Goal: Task Accomplishment & Management: Use online tool/utility

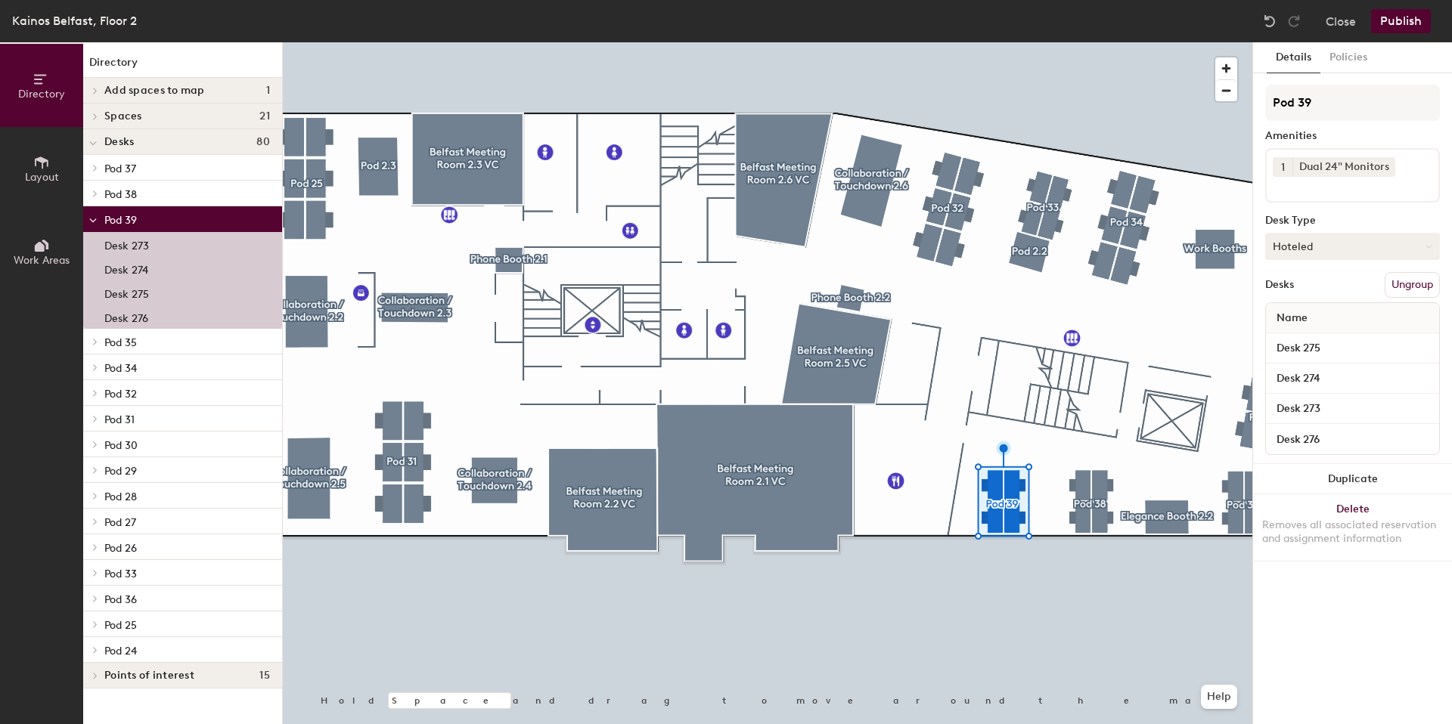
click at [1369, 250] on button "Hoteled" at bounding box center [1352, 246] width 175 height 27
click at [1326, 291] on div "Assigned" at bounding box center [1341, 293] width 151 height 23
click at [1123, 42] on div at bounding box center [767, 42] width 969 height 0
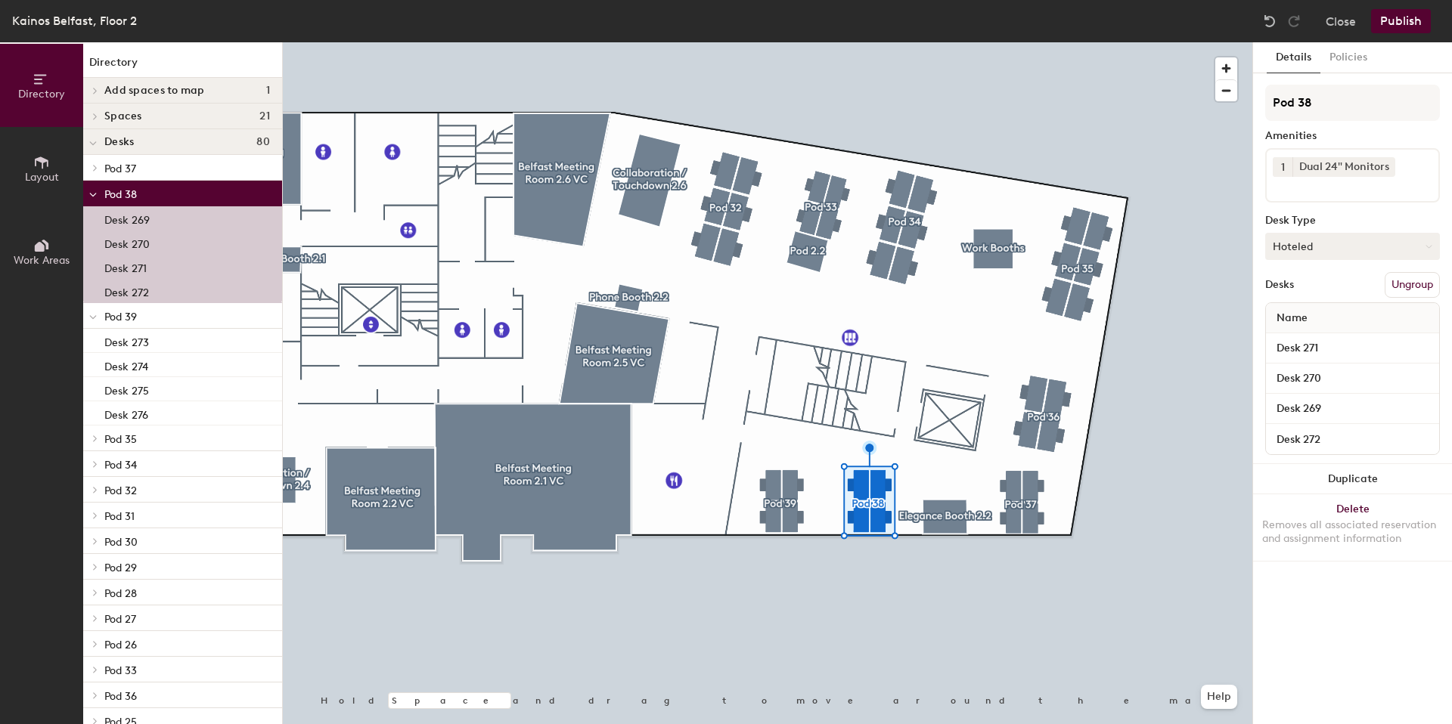
click at [1335, 247] on button "Hoteled" at bounding box center [1352, 246] width 175 height 27
click at [1313, 288] on div "Assigned" at bounding box center [1341, 293] width 151 height 23
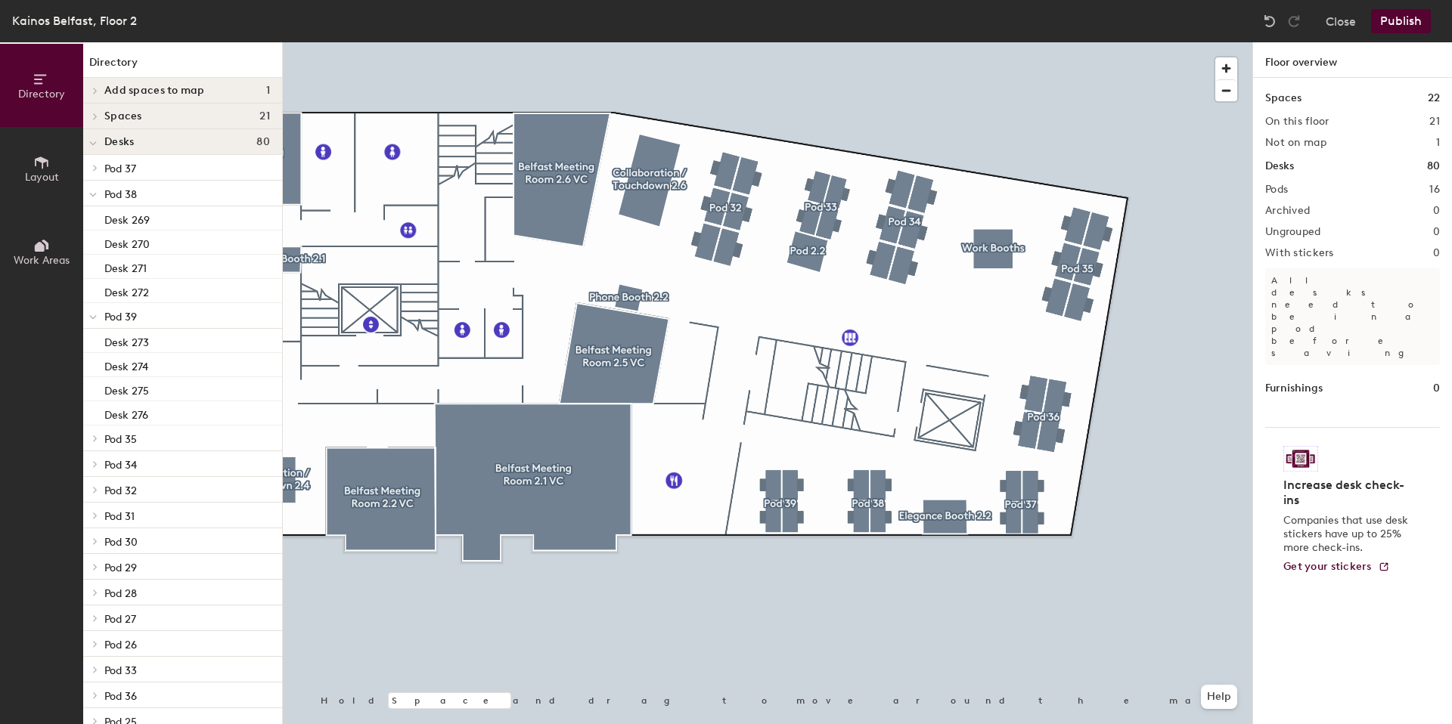
click at [1394, 23] on button "Publish" at bounding box center [1401, 21] width 60 height 24
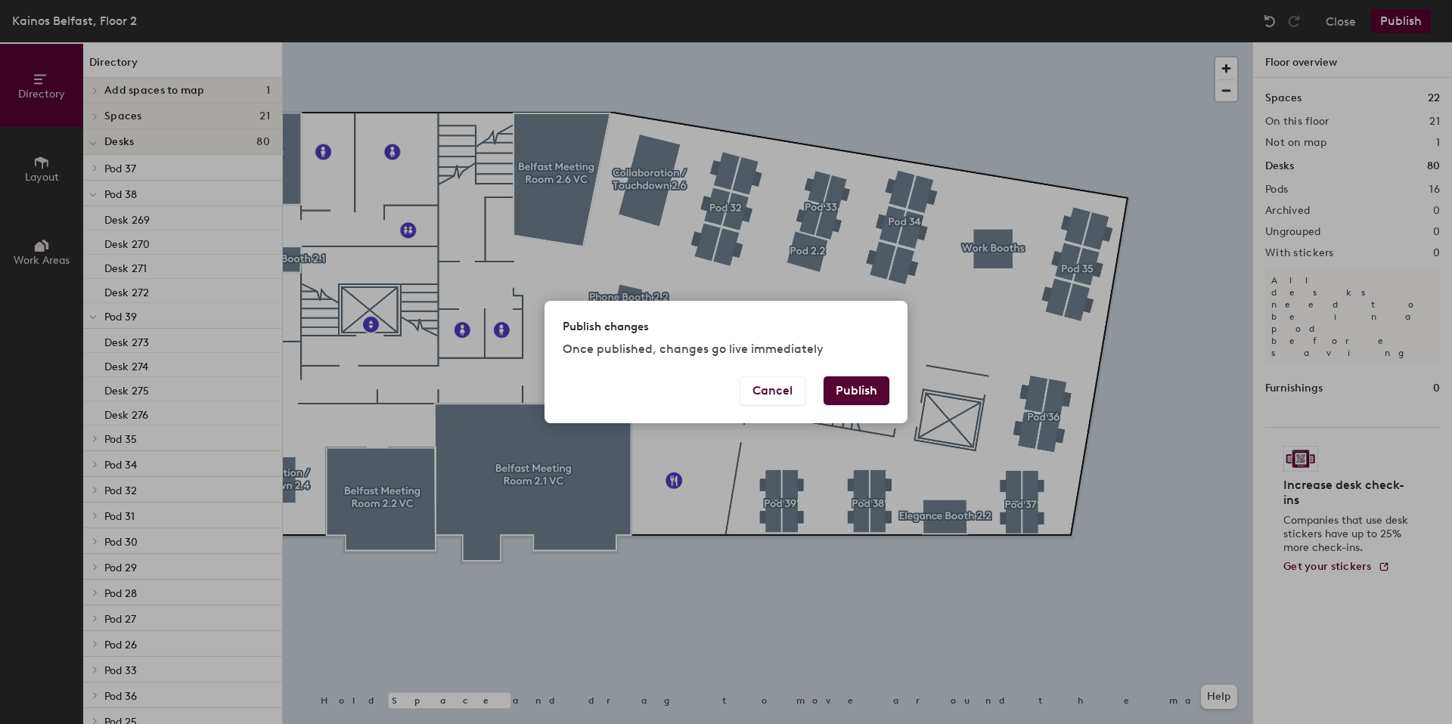
click at [865, 393] on button "Publish" at bounding box center [856, 391] width 66 height 29
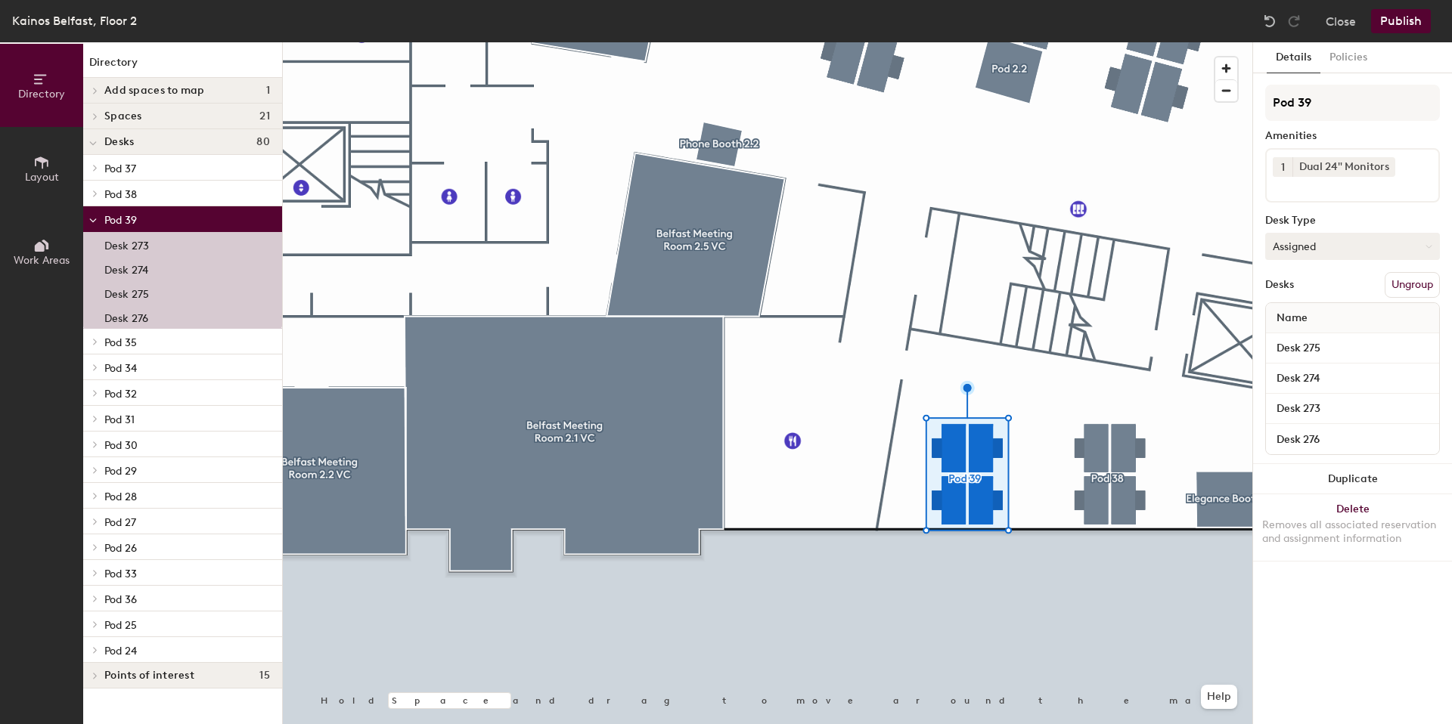
click at [1325, 242] on button "Assigned" at bounding box center [1352, 246] width 175 height 27
click at [1354, 64] on button "Policies" at bounding box center [1348, 57] width 56 height 31
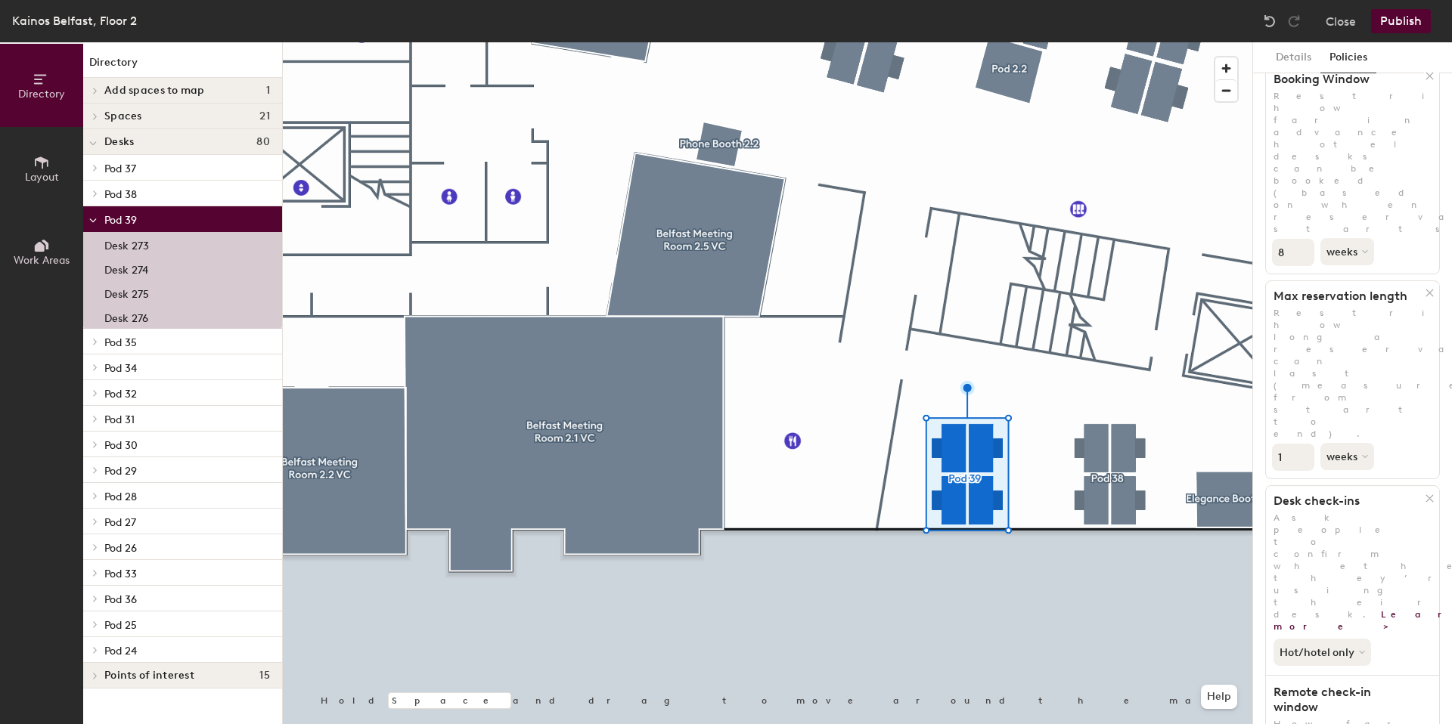
scroll to position [157, 0]
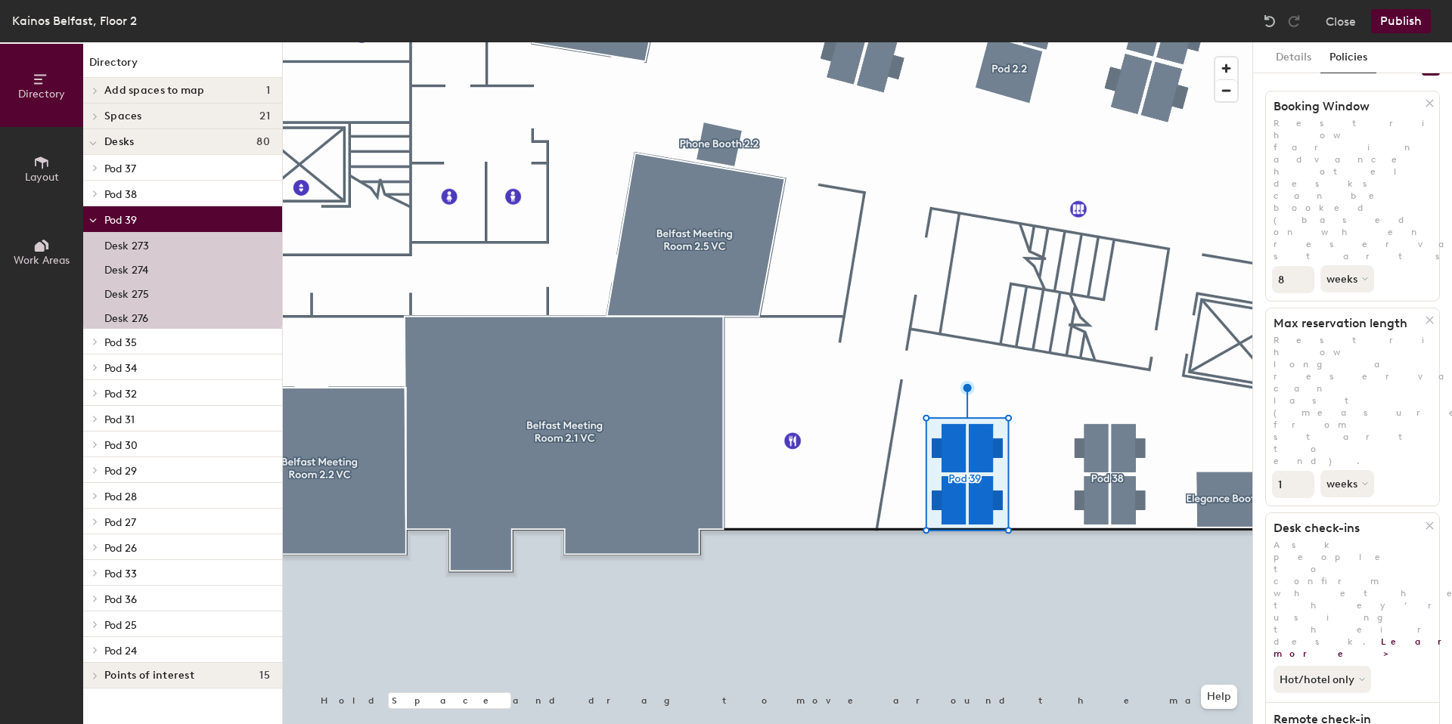
scroll to position [0, 0]
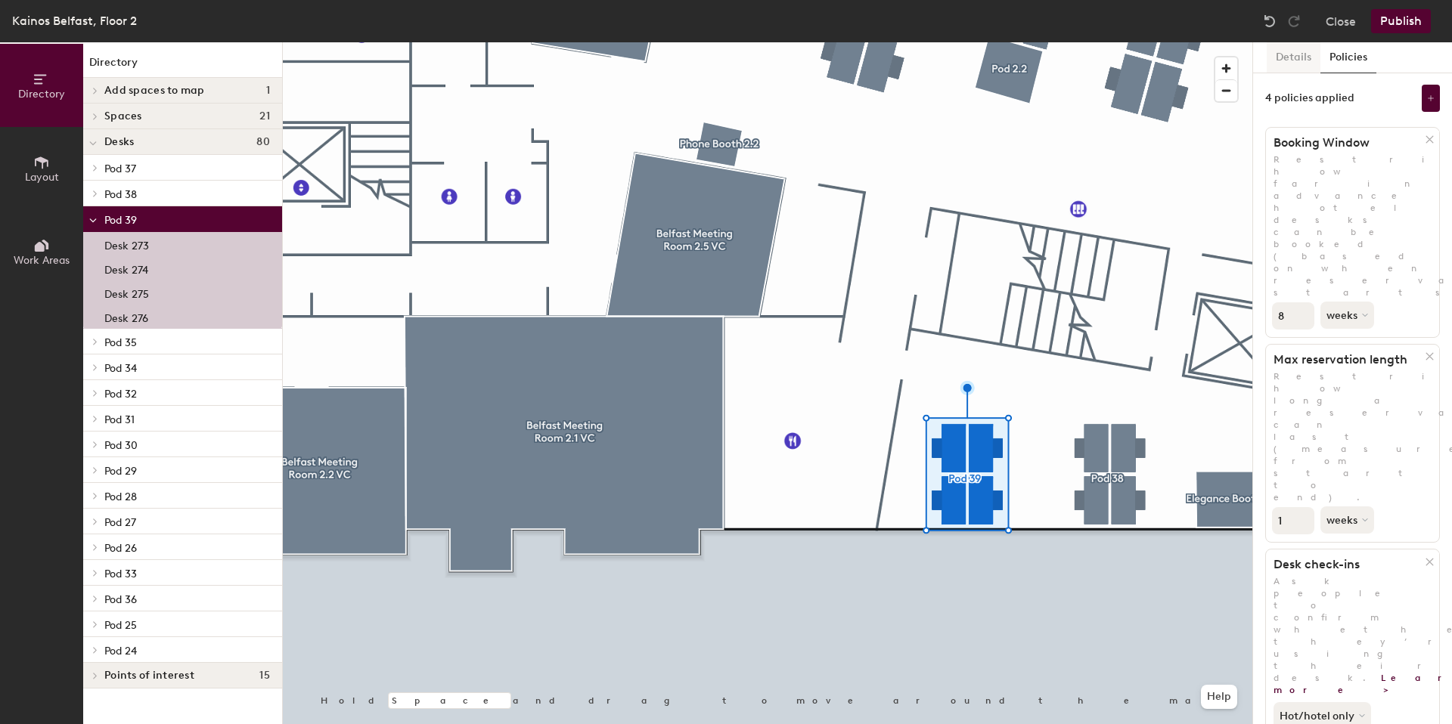
click at [1295, 60] on button "Details" at bounding box center [1294, 57] width 54 height 31
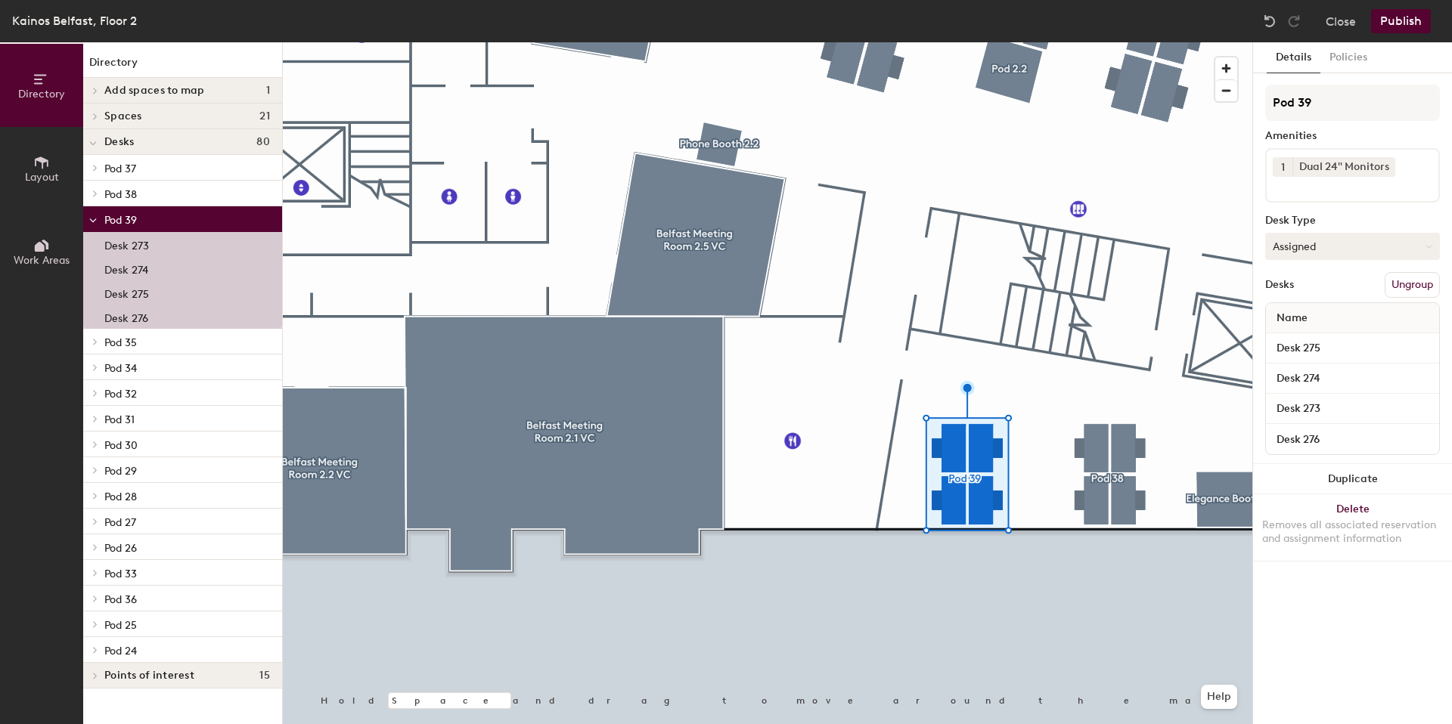
click at [1339, 250] on button "Assigned" at bounding box center [1352, 246] width 175 height 27
click at [1313, 333] on div "Hoteled" at bounding box center [1341, 338] width 151 height 23
click at [1080, 42] on div at bounding box center [767, 42] width 969 height 0
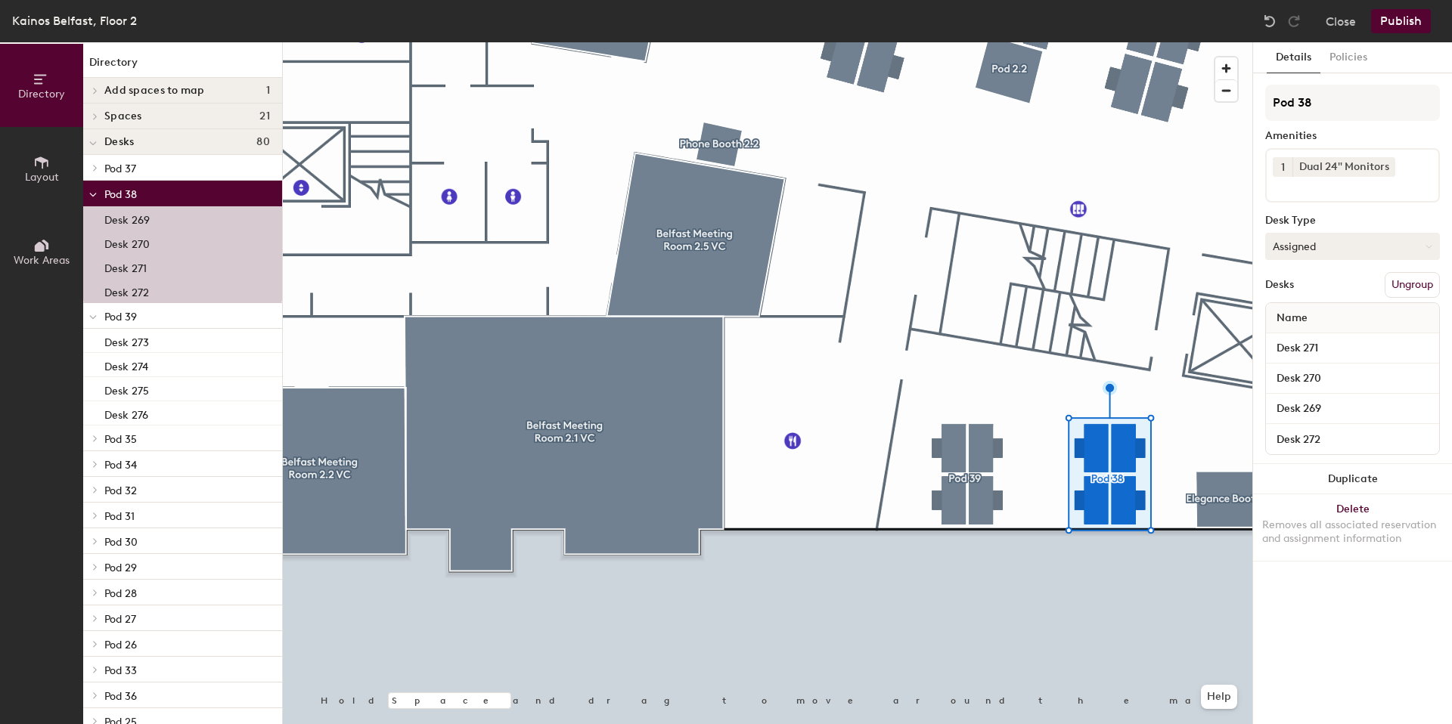
click at [1338, 248] on button "Assigned" at bounding box center [1352, 246] width 175 height 27
click at [1311, 336] on div "Hoteled" at bounding box center [1341, 338] width 151 height 23
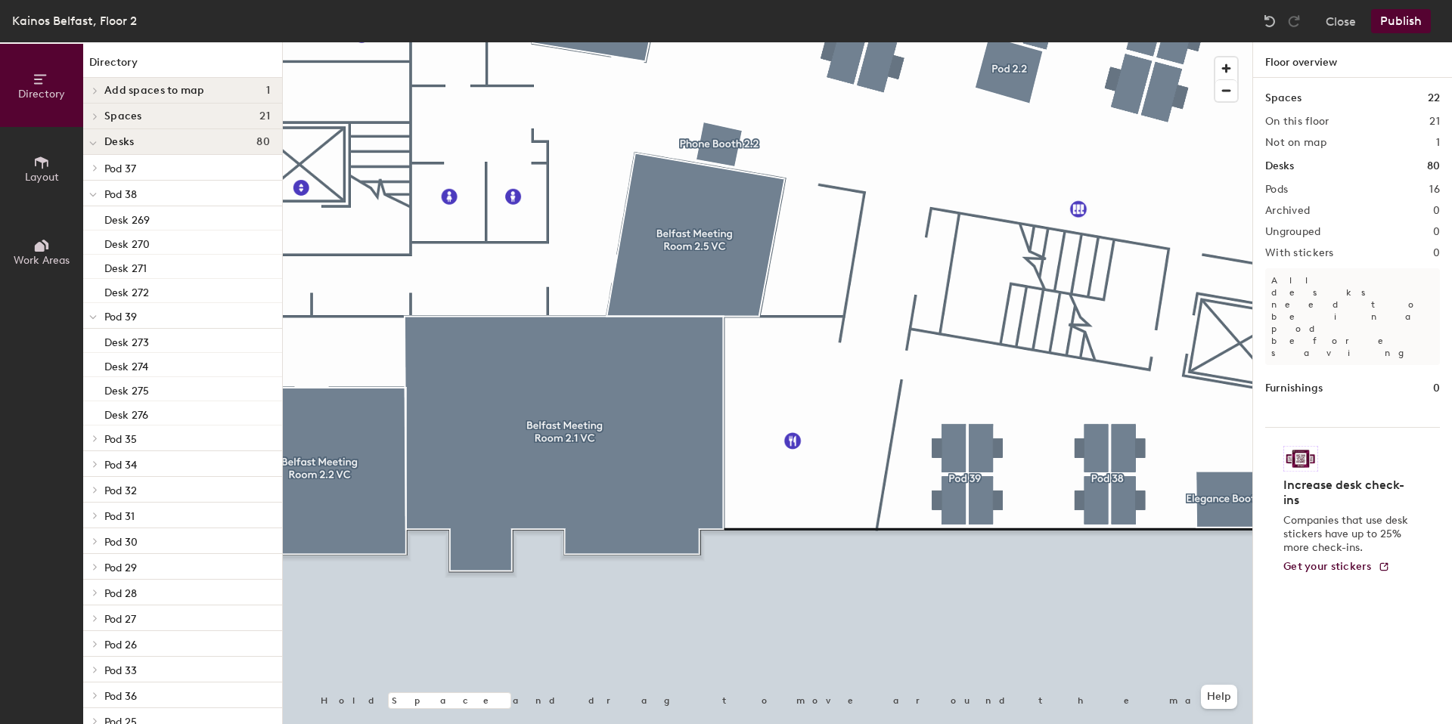
click at [1417, 19] on button "Publish" at bounding box center [1401, 21] width 60 height 24
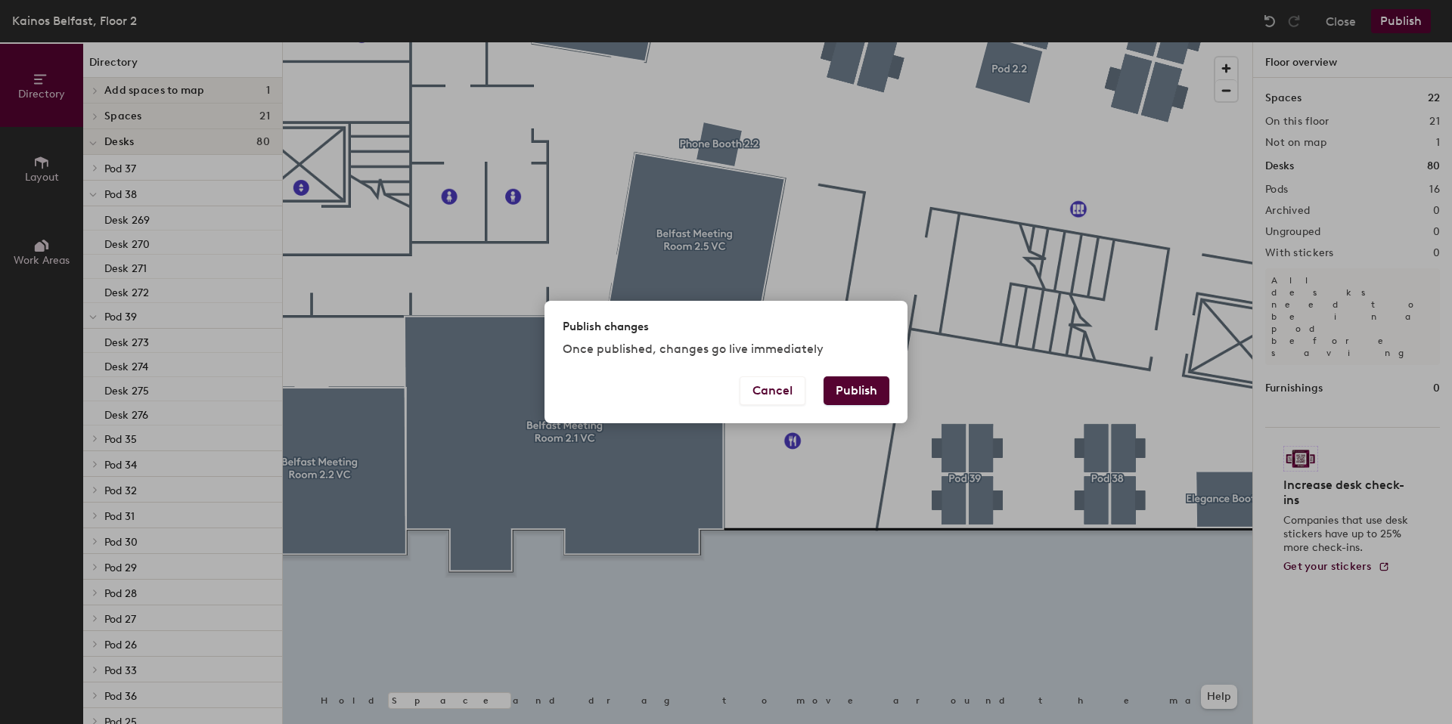
click at [870, 390] on button "Publish" at bounding box center [856, 391] width 66 height 29
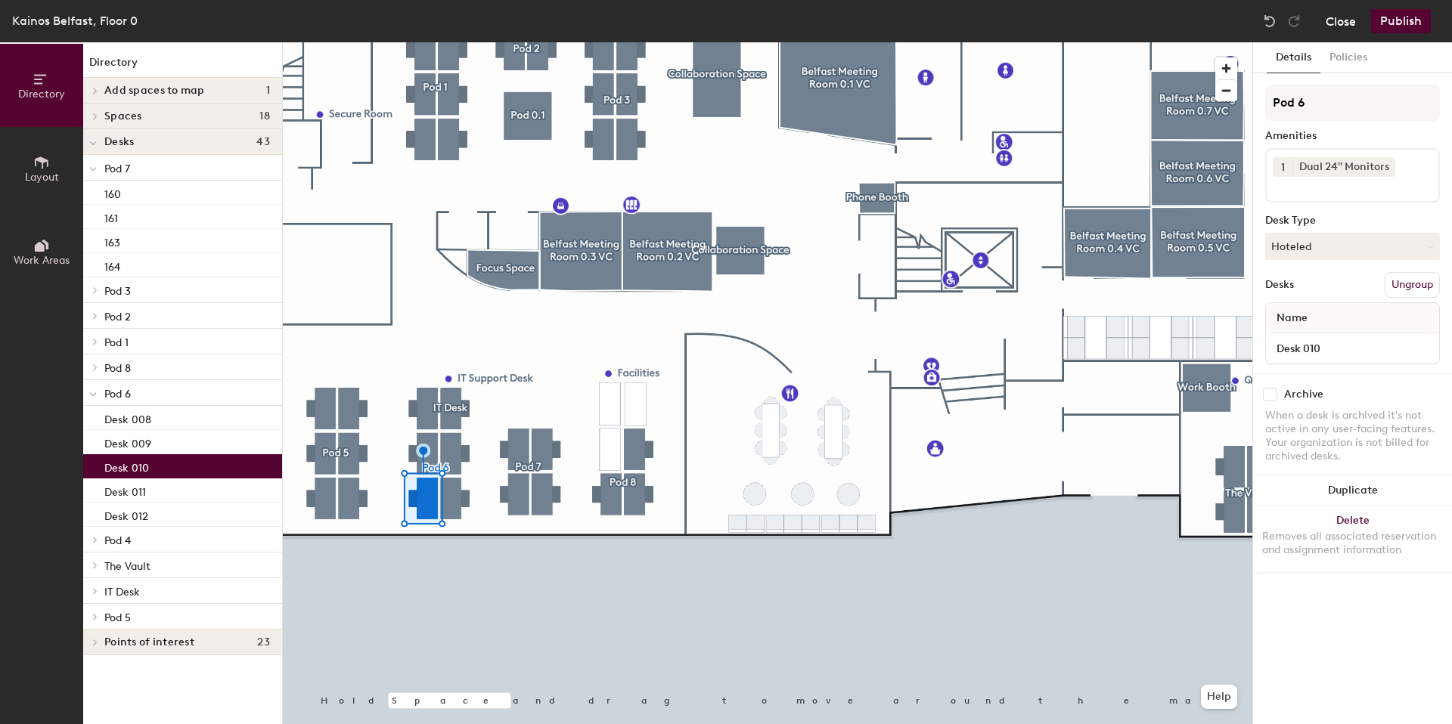
click at [1351, 17] on button "Close" at bounding box center [1341, 21] width 30 height 24
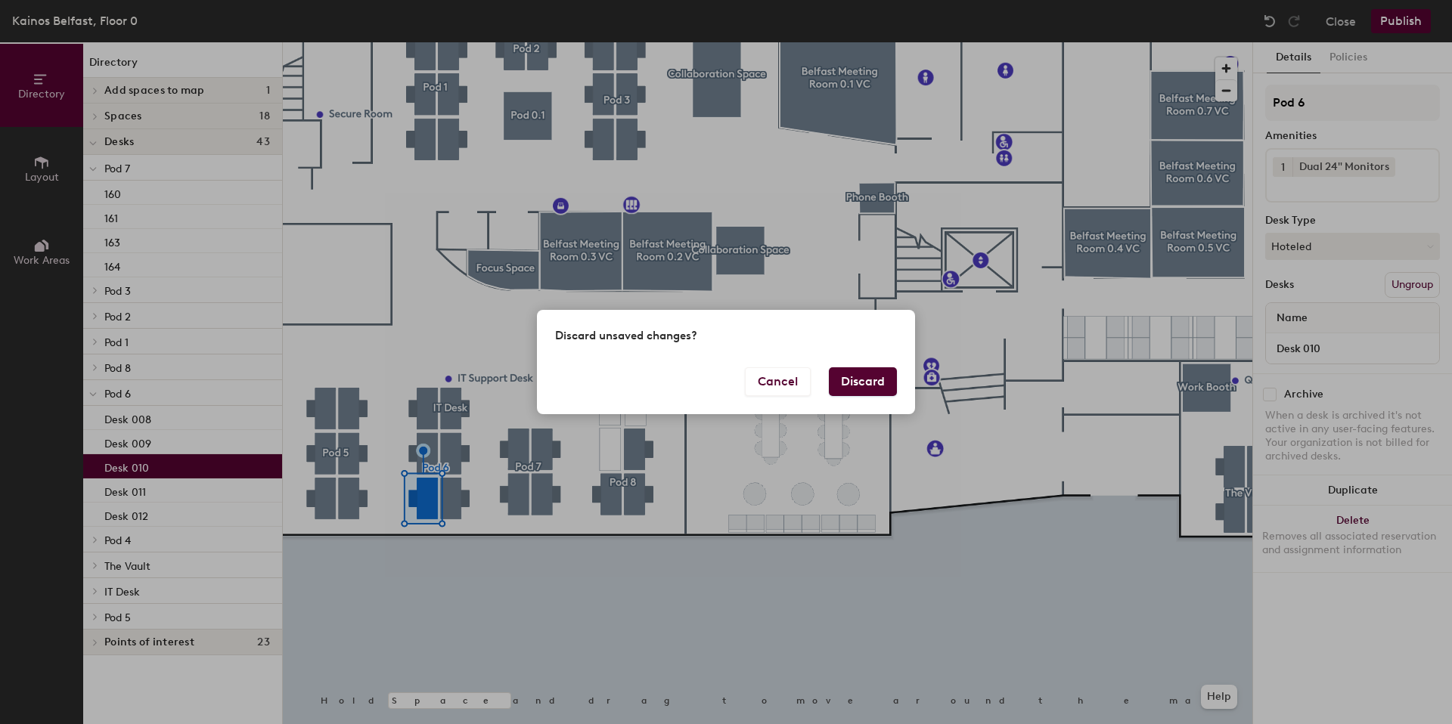
click at [856, 377] on button "Discard" at bounding box center [863, 381] width 68 height 29
